Goal: Task Accomplishment & Management: Manage account settings

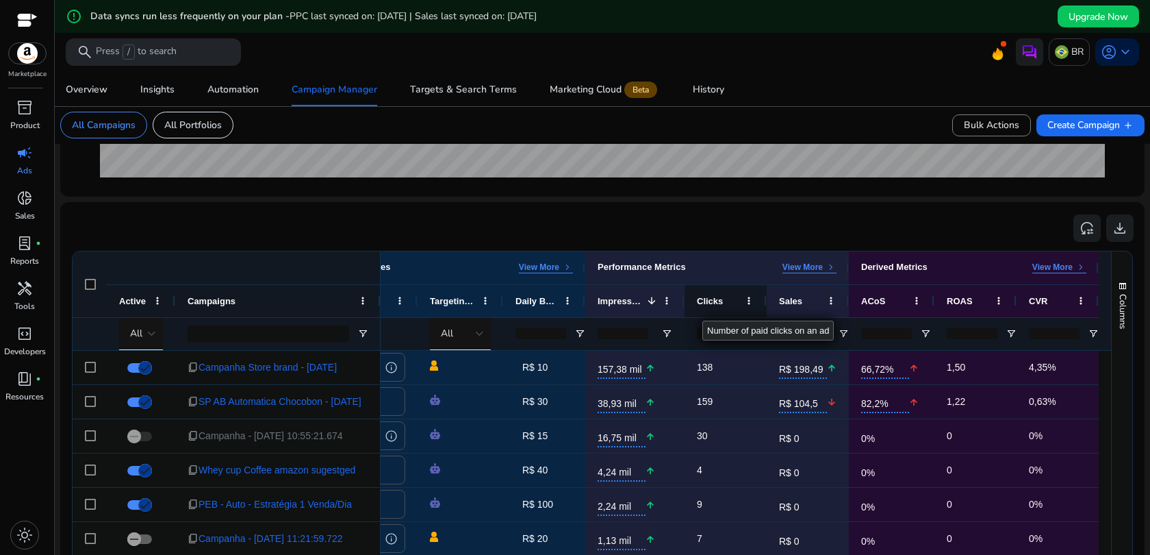
click at [703, 306] on div "Clicks" at bounding box center [718, 300] width 42 height 25
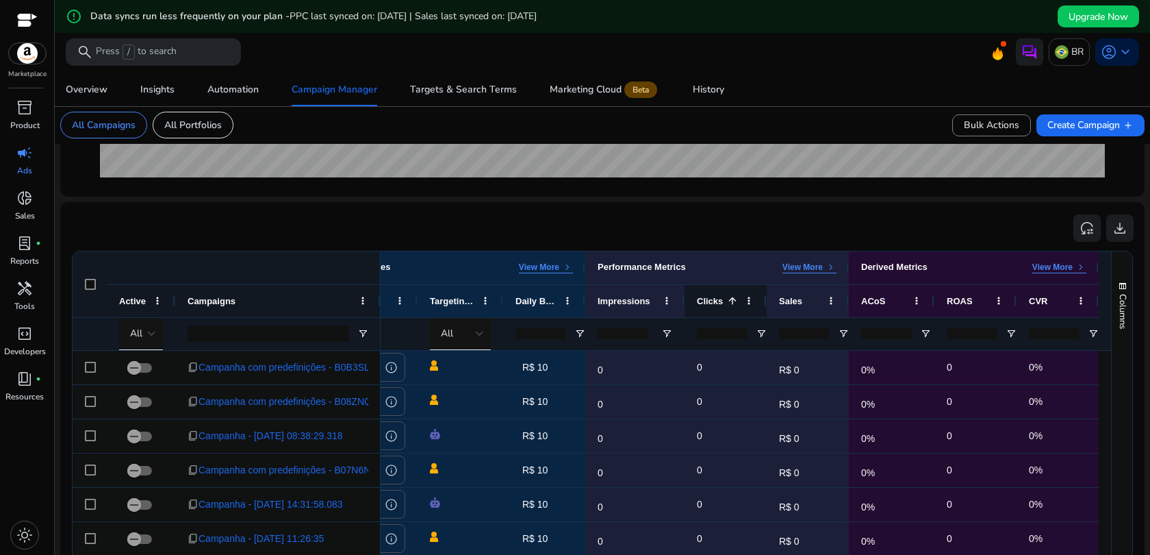
click at [703, 306] on span "Clicks" at bounding box center [710, 301] width 26 height 10
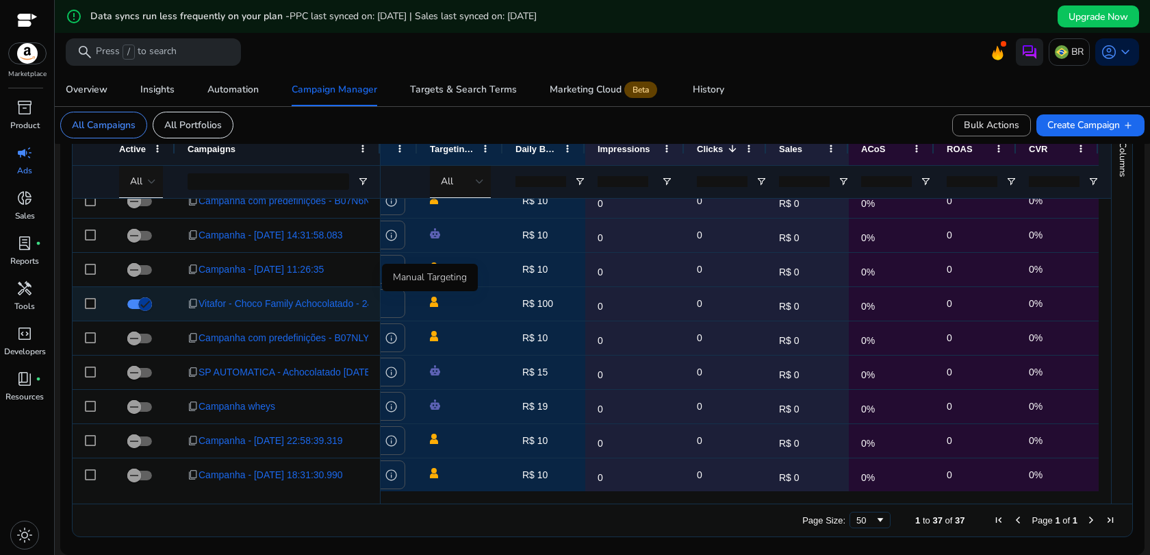
click at [430, 305] on img at bounding box center [434, 302] width 8 height 10
click at [318, 302] on span "Vitafor - Choco Family Achocolatado - 240g" at bounding box center [291, 304] width 185 height 28
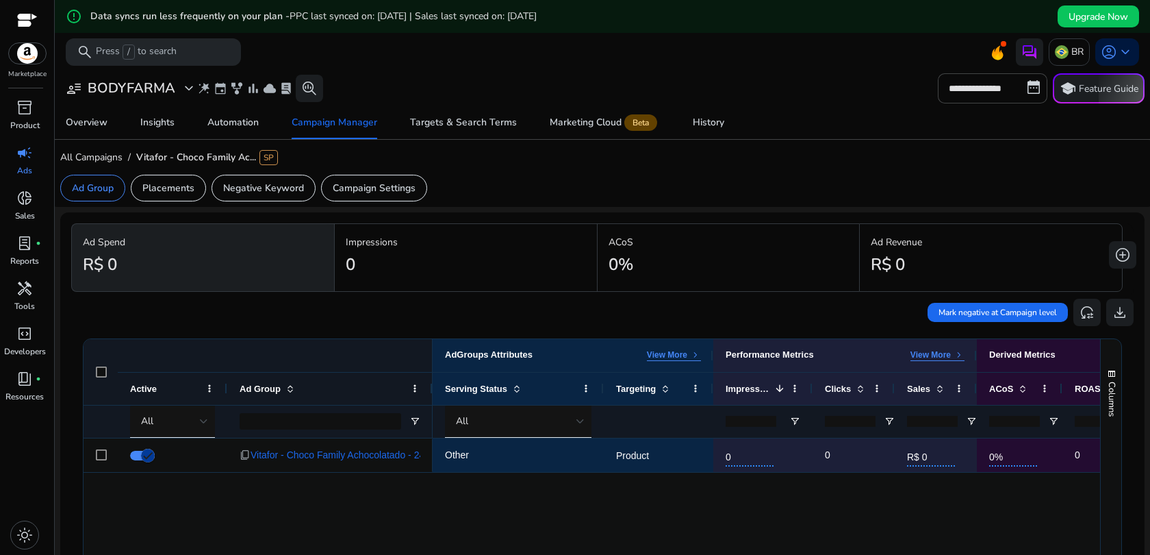
click at [273, 157] on span "Vitafor - Choco Family Ac... SP" at bounding box center [207, 157] width 142 height 13
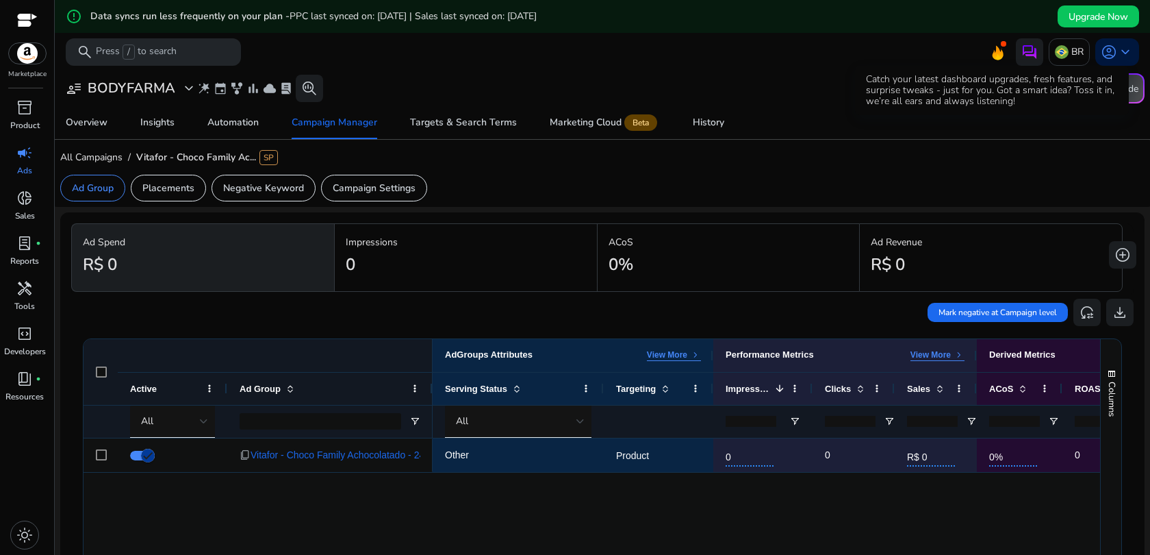
click at [994, 55] on icon at bounding box center [998, 53] width 11 height 14
